Goal: Information Seeking & Learning: Learn about a topic

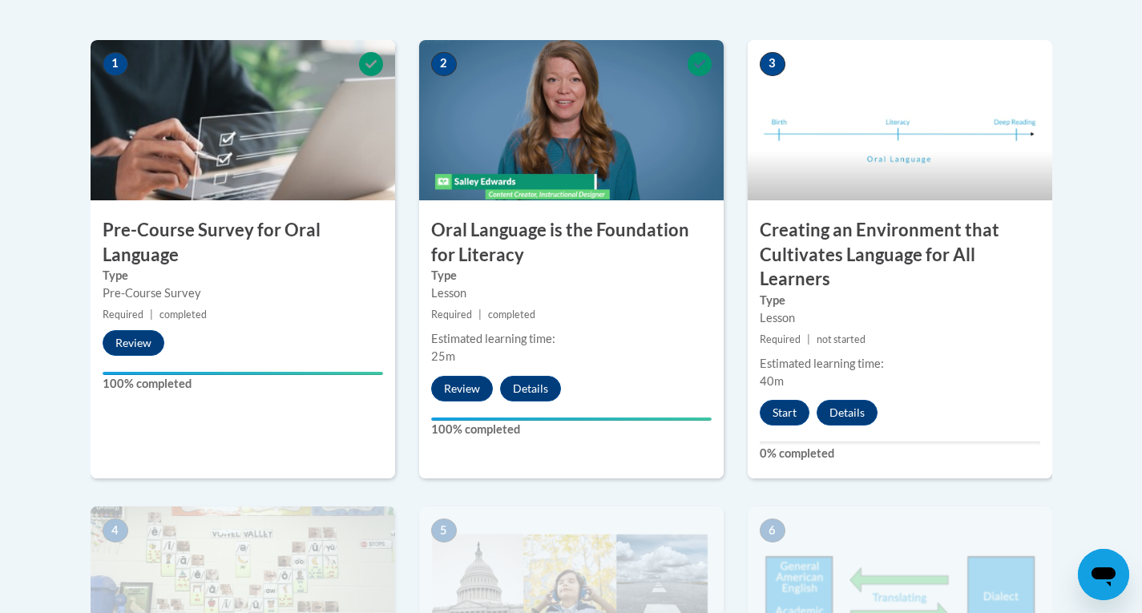
scroll to position [502, 0]
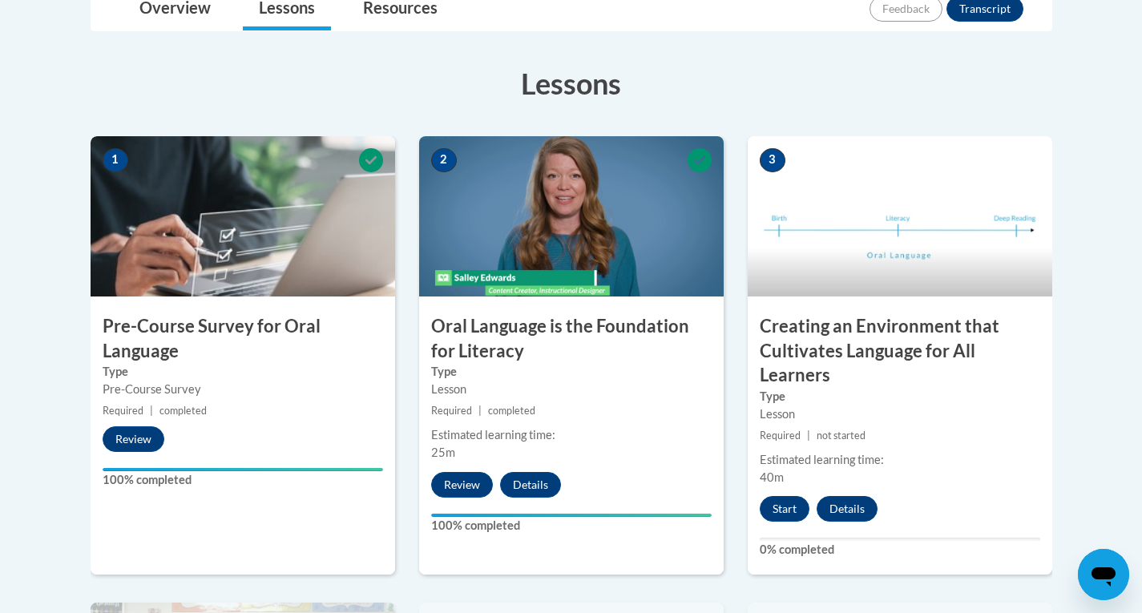
scroll to position [403, 0]
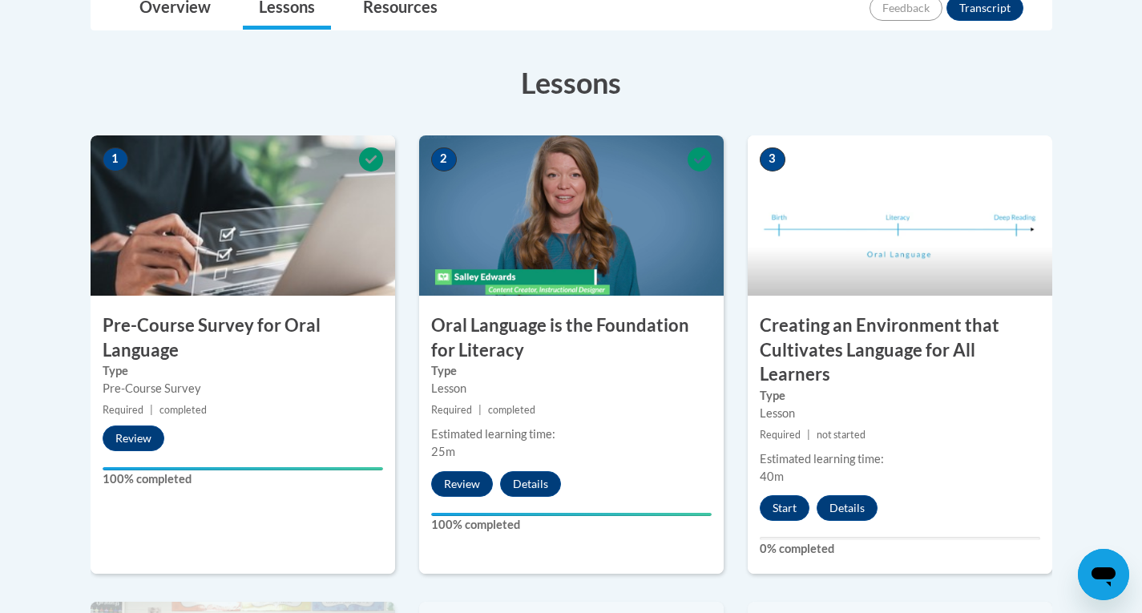
click at [663, 453] on div "Estimated learning time: 25m" at bounding box center [571, 443] width 305 height 35
click at [573, 311] on div "2 Oral Language is the Foundation for Literacy Type Lesson Required | completed…" at bounding box center [571, 354] width 305 height 439
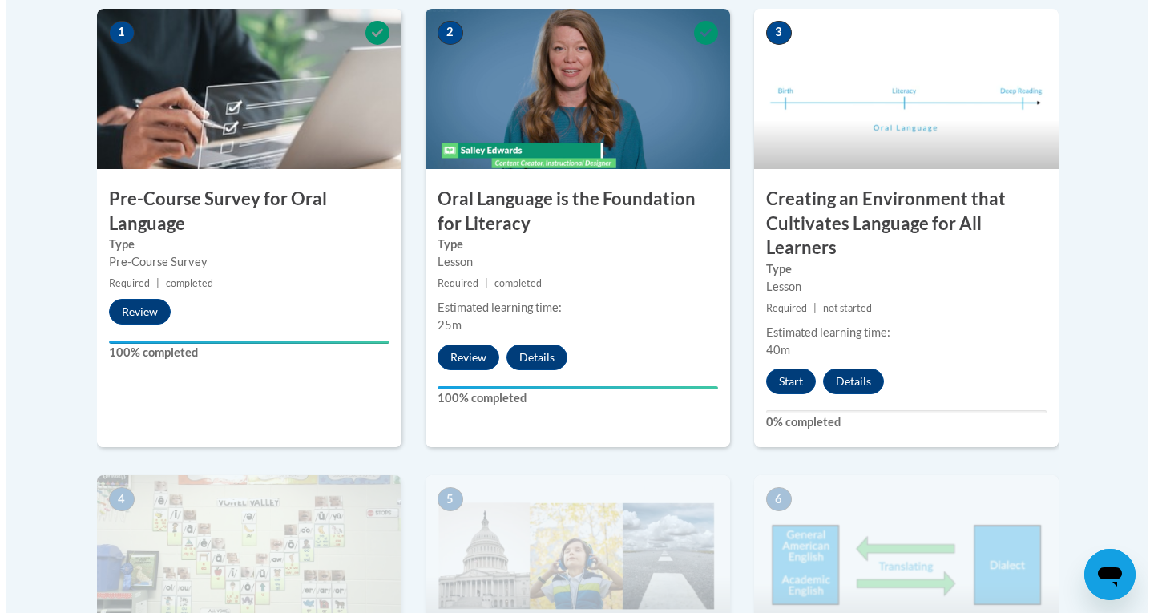
scroll to position [531, 0]
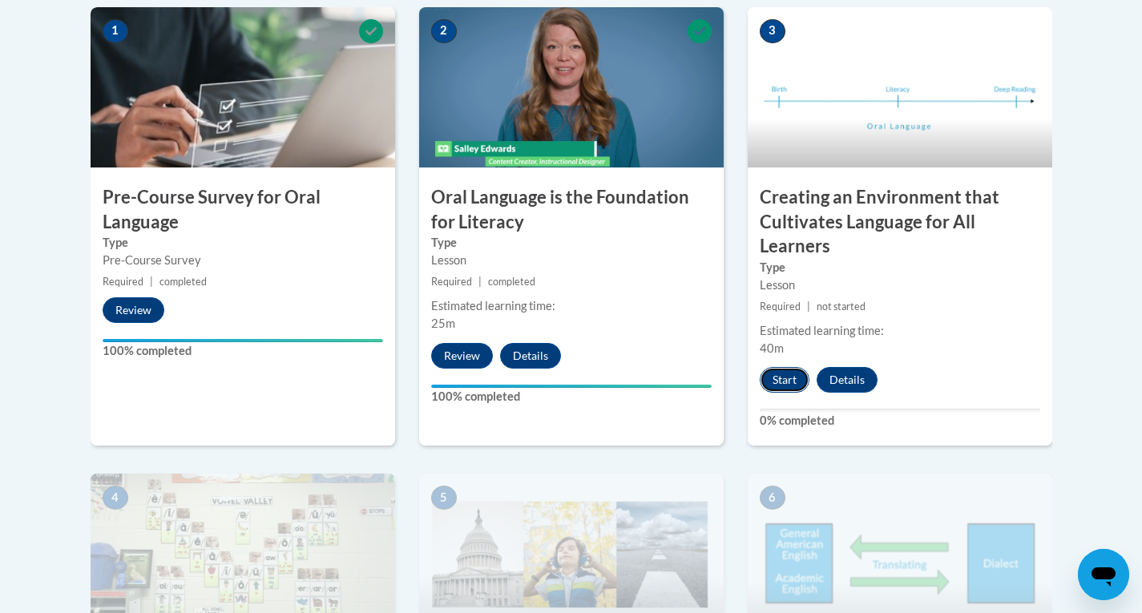
click at [777, 385] on button "Start" at bounding box center [785, 380] width 50 height 26
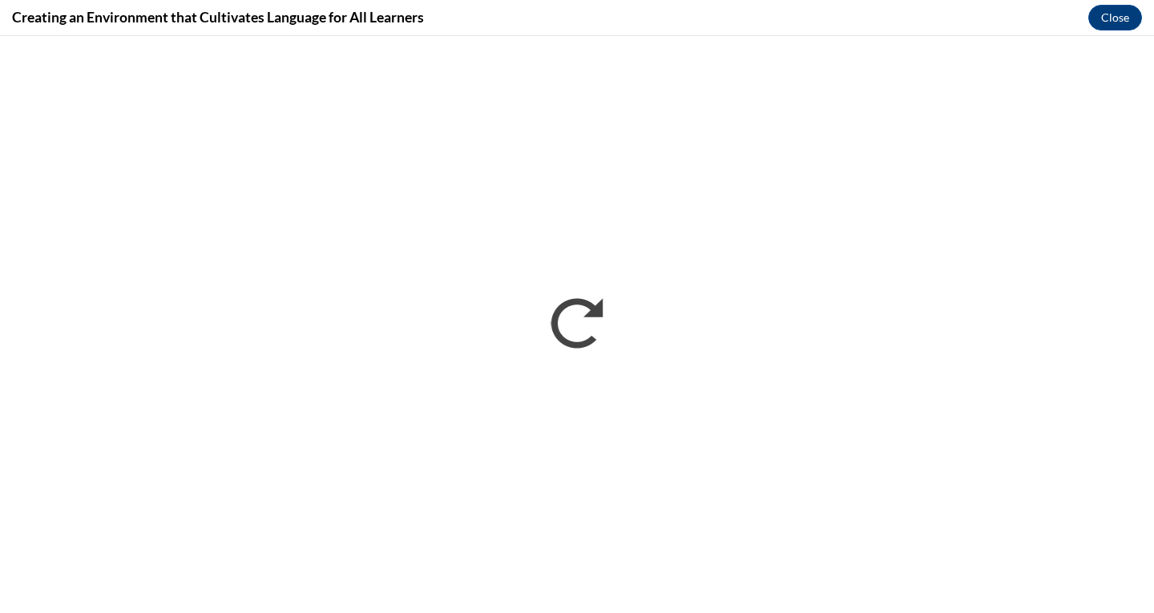
scroll to position [0, 0]
